Goal: Find specific page/section: Find specific page/section

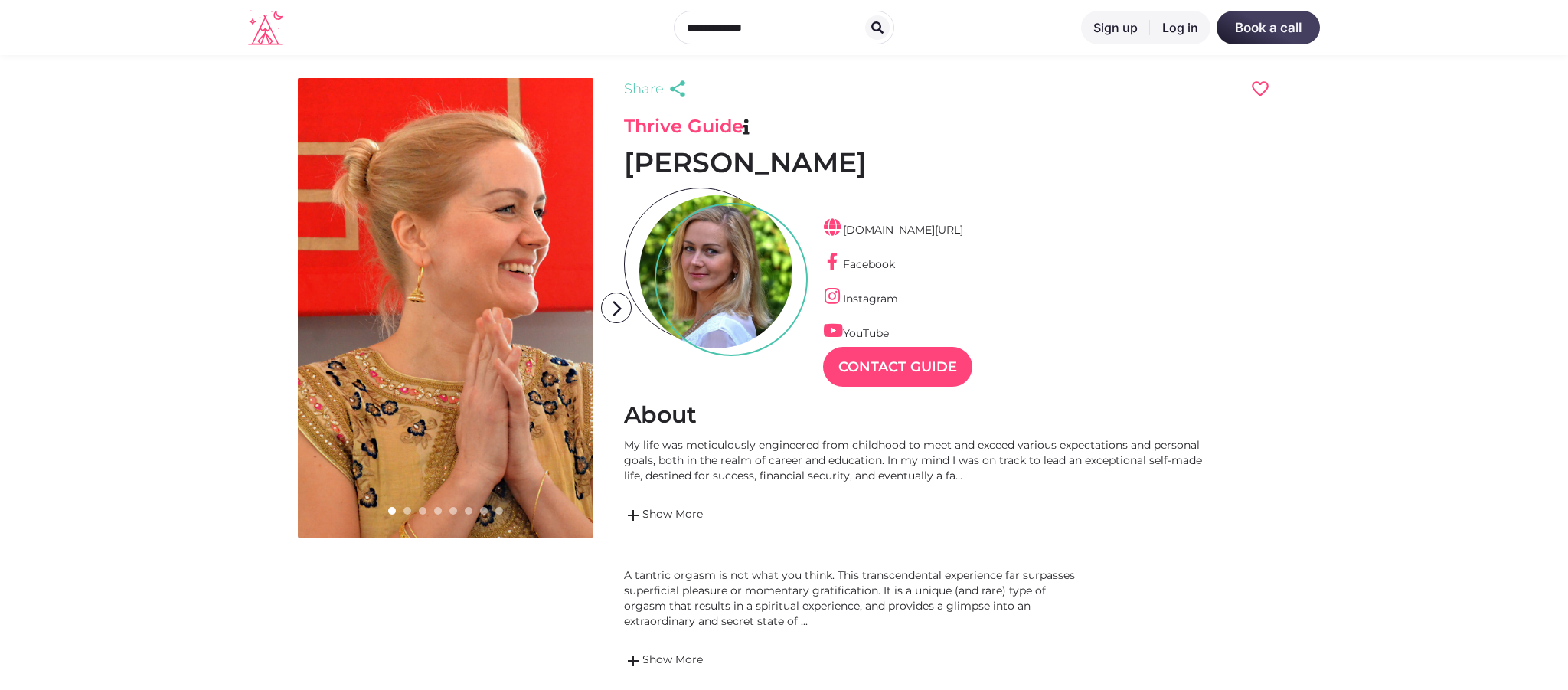
scroll to position [37, 67]
click at [693, 511] on link "add Show More" at bounding box center [922, 515] width 597 height 19
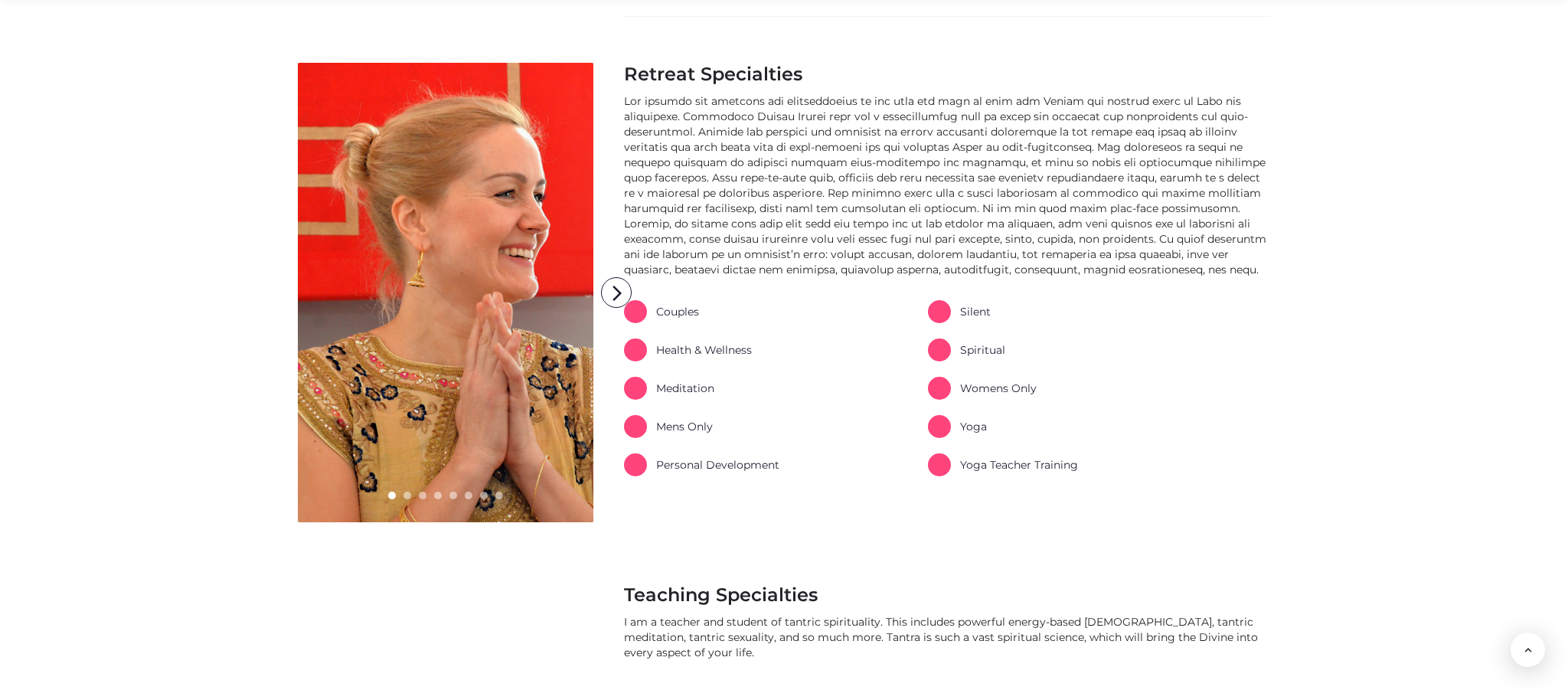
scroll to position [1271, 0]
click at [671, 312] on link "Couples" at bounding box center [661, 311] width 75 height 23
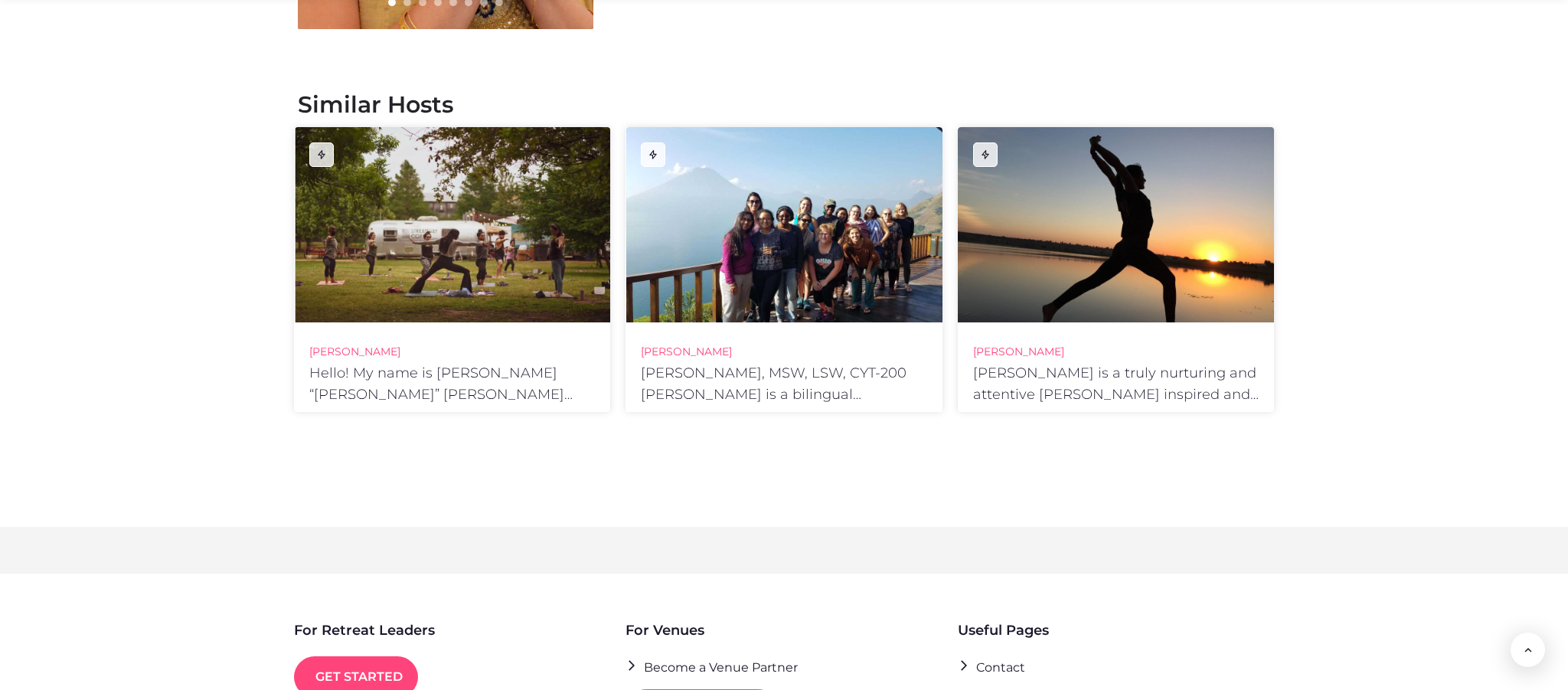
scroll to position [3060, 0]
